Goal: Task Accomplishment & Management: Use online tool/utility

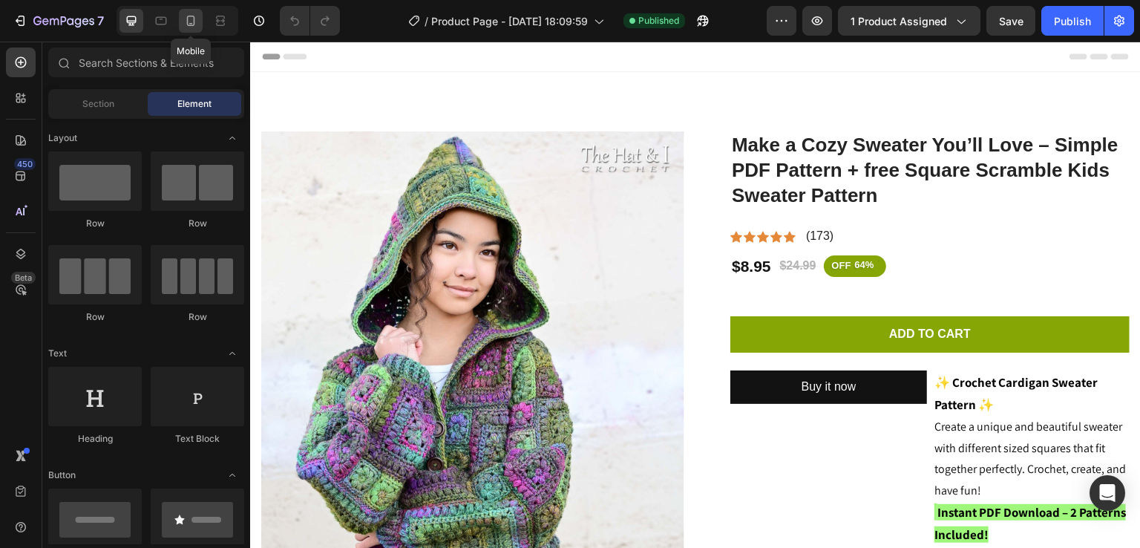
click at [189, 17] on icon at bounding box center [190, 20] width 15 height 15
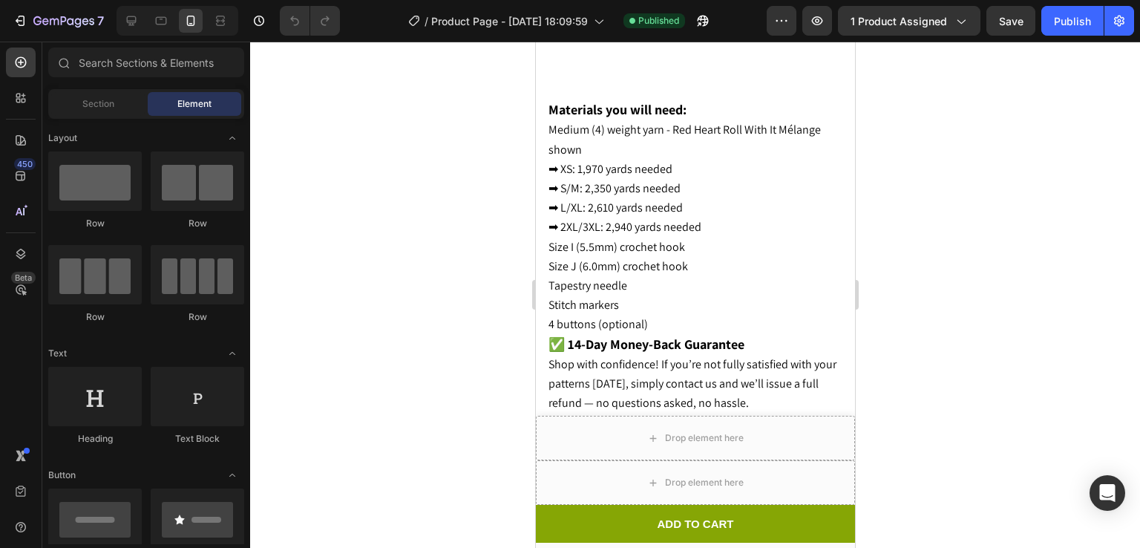
scroll to position [3225, 0]
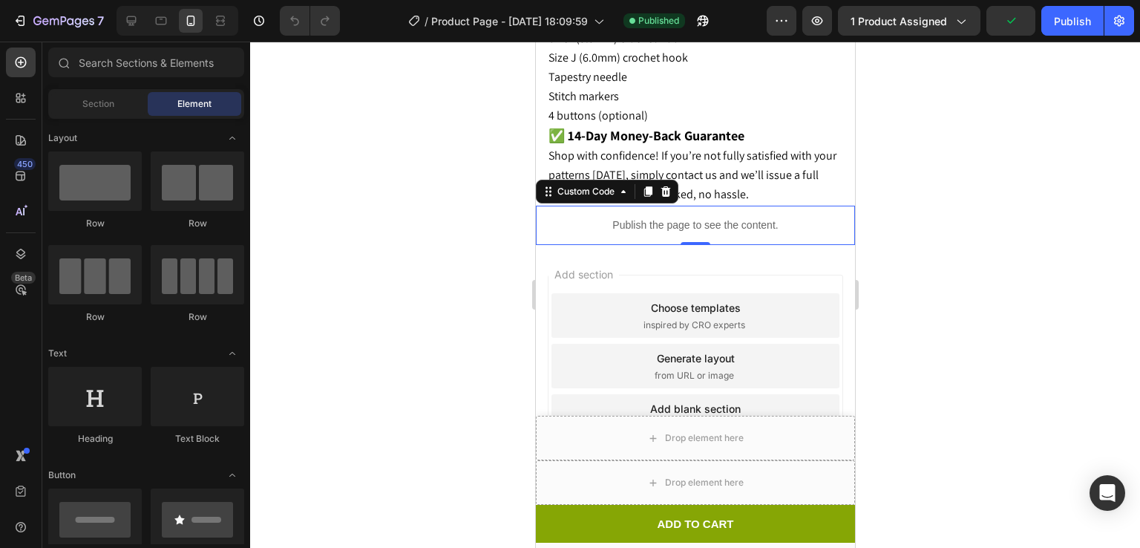
click at [683, 206] on div "Publish the page to see the content." at bounding box center [694, 225] width 319 height 39
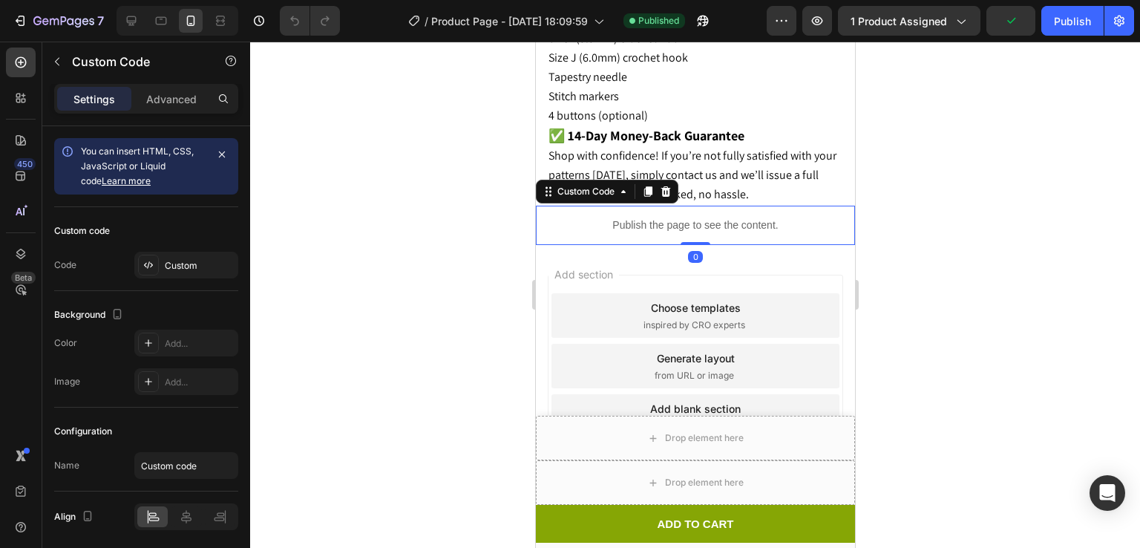
click at [683, 206] on div "Publish the page to see the content." at bounding box center [694, 225] width 319 height 39
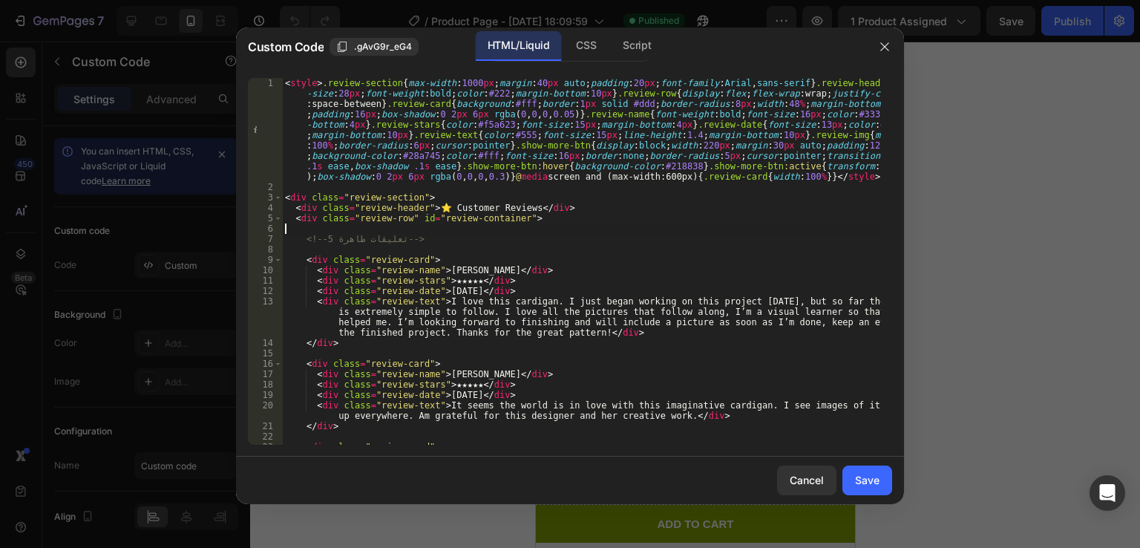
click at [561, 230] on div "< style > .review-section { max-width : 1000 px ; margin : 40 px auto ; padding…" at bounding box center [581, 318] width 599 height 481
type textarea "</script>"
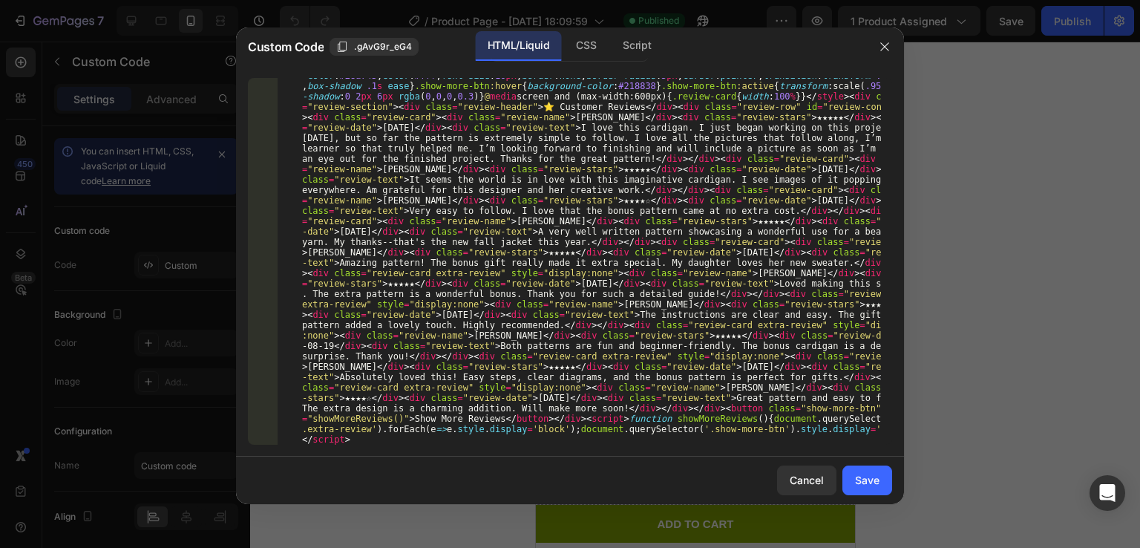
scroll to position [80, 0]
click at [866, 467] on button "Save" at bounding box center [867, 480] width 50 height 30
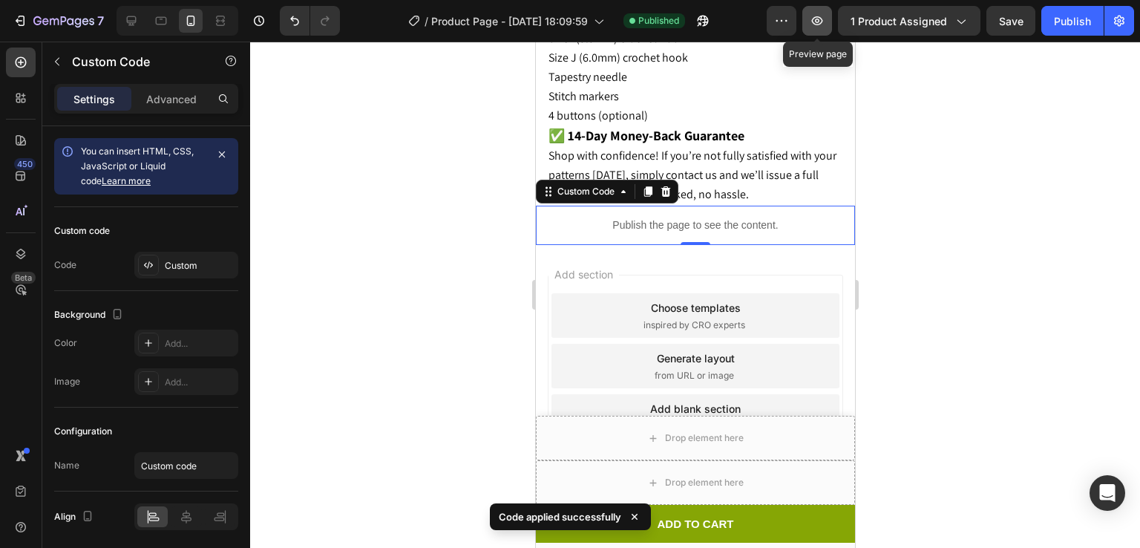
click at [823, 19] on icon "button" at bounding box center [817, 20] width 11 height 9
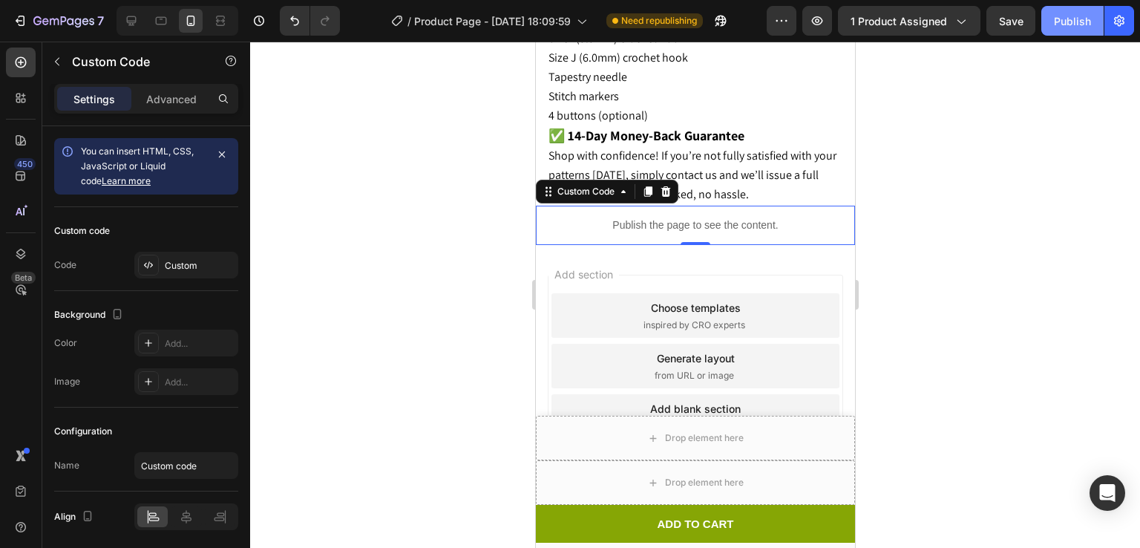
click at [1059, 24] on div "Publish" at bounding box center [1072, 21] width 37 height 16
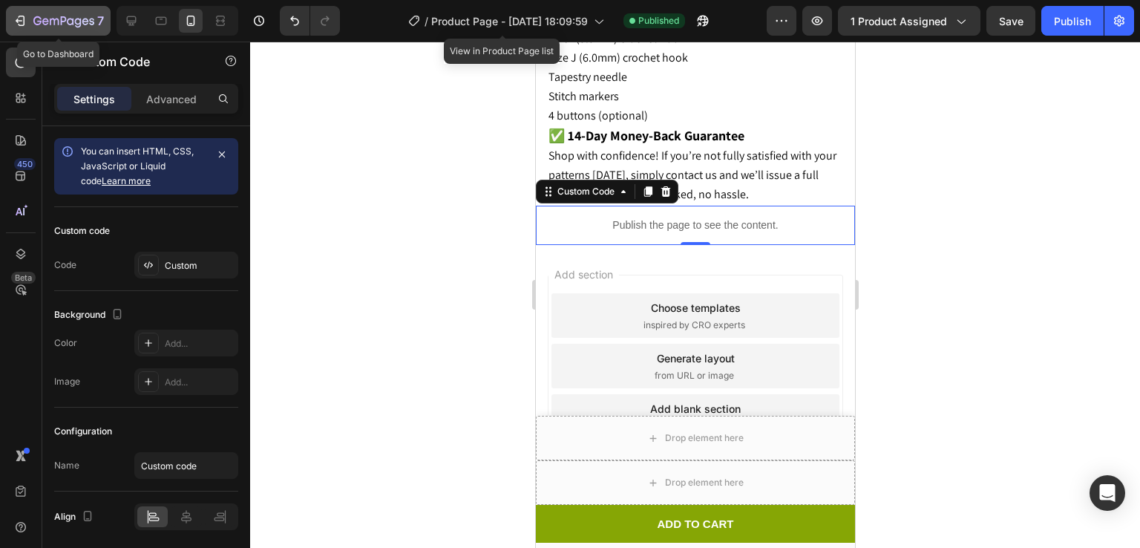
click at [56, 13] on div "7" at bounding box center [68, 21] width 71 height 18
